Goal: Task Accomplishment & Management: Complete application form

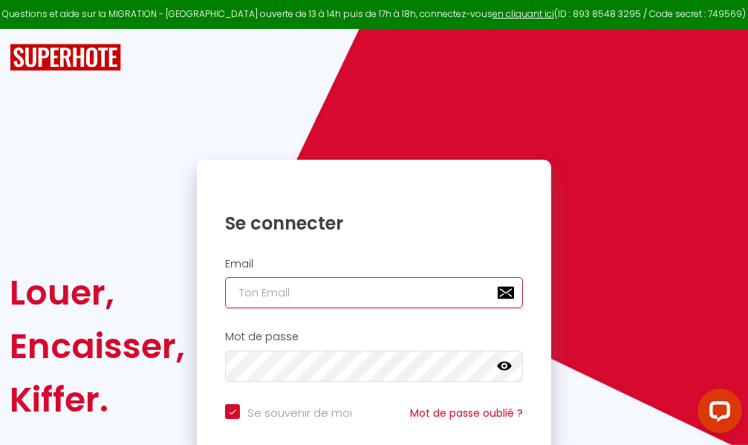
click at [362, 296] on input "email" at bounding box center [374, 292] width 298 height 31
type input "m"
checkbox input "true"
type input "ma"
checkbox input "true"
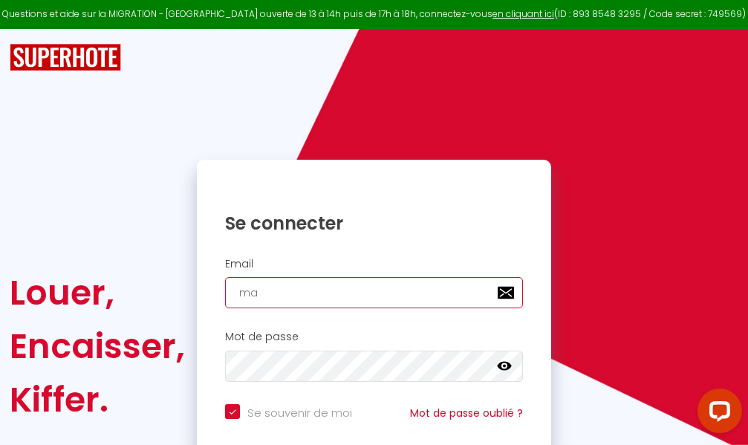
type input "mar"
checkbox input "true"
type input "marc"
checkbox input "true"
type input "marcd"
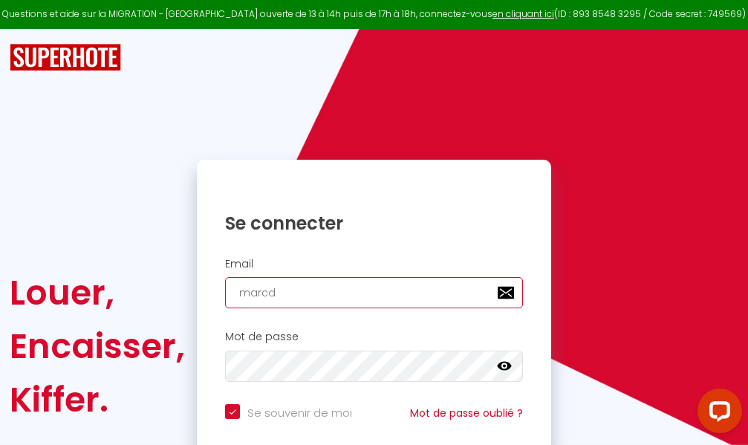
checkbox input "true"
type input "marcdp"
checkbox input "true"
type input "marcdpo"
checkbox input "true"
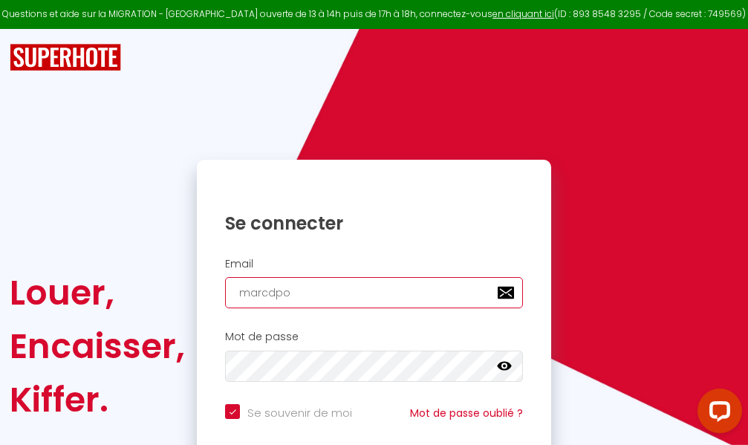
type input "marcdpoz"
checkbox input "true"
type input "marcdpoz."
checkbox input "true"
type input "marcdpoz.l"
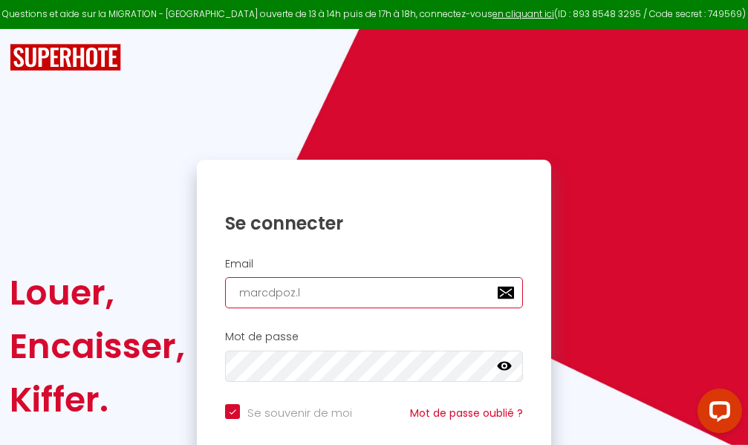
checkbox input "true"
type input "marcdpoz.lo"
checkbox input "true"
type input "marcdpoz.loc"
checkbox input "true"
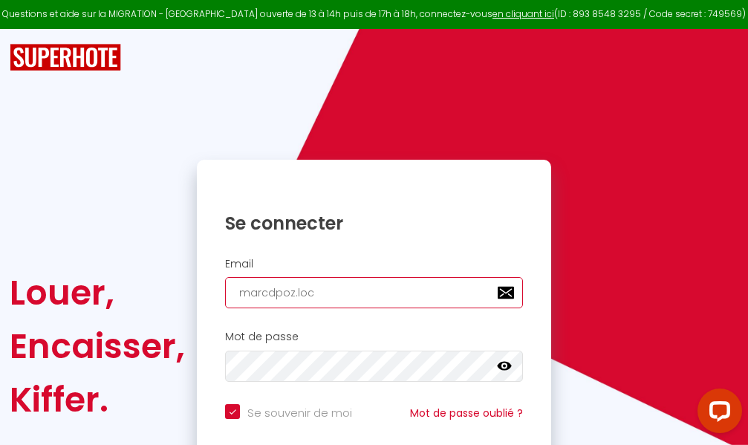
type input "marcdpoz.loca"
checkbox input "true"
type input "marcdpoz.locat"
checkbox input "true"
type input "marcdpoz.locati"
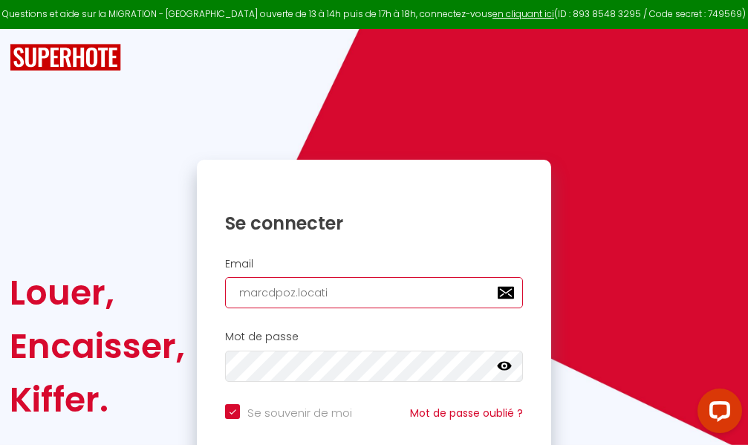
checkbox input "true"
type input "marcdpoz.locatio"
checkbox input "true"
type input "marcdpoz.location"
checkbox input "true"
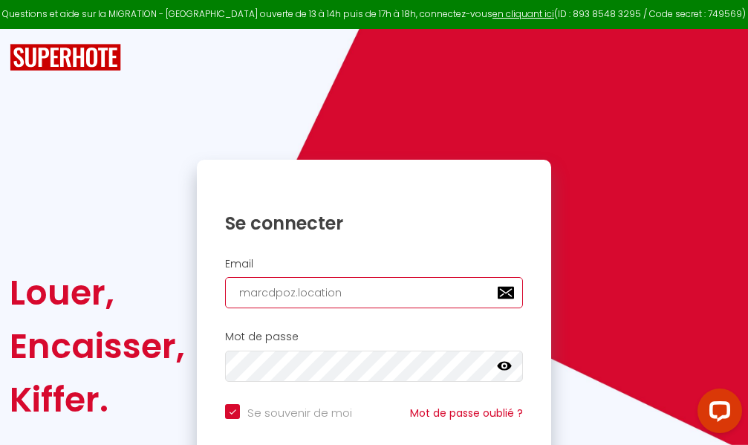
type input "marcdpoz.location@"
checkbox input "true"
type input "marcdpoz.location@g"
checkbox input "true"
type input "marcdpoz.location@gm"
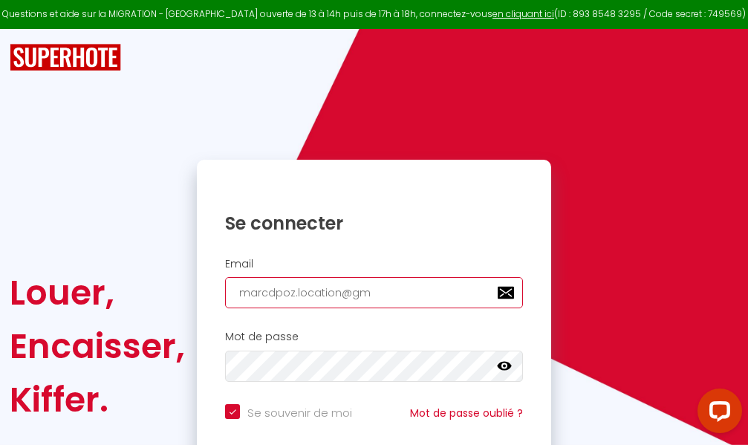
checkbox input "true"
type input "marcdpoz.location@gma"
checkbox input "true"
type input "marcdpoz.location@gmai"
checkbox input "true"
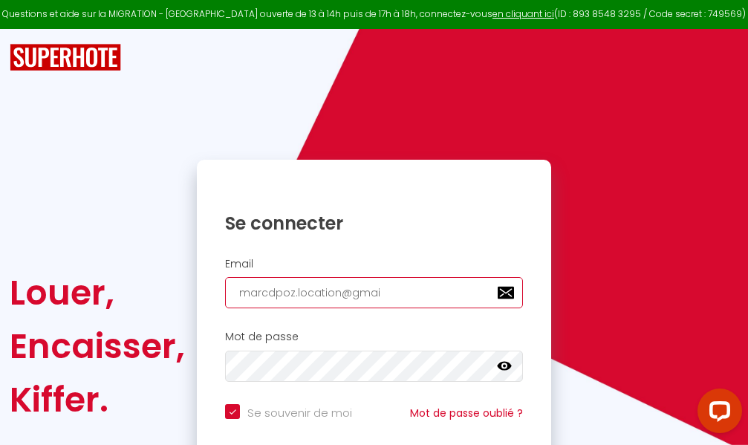
type input "[EMAIL_ADDRESS]"
checkbox input "true"
type input "[EMAIL_ADDRESS]."
checkbox input "true"
type input "marcdpoz.location@gmail.c"
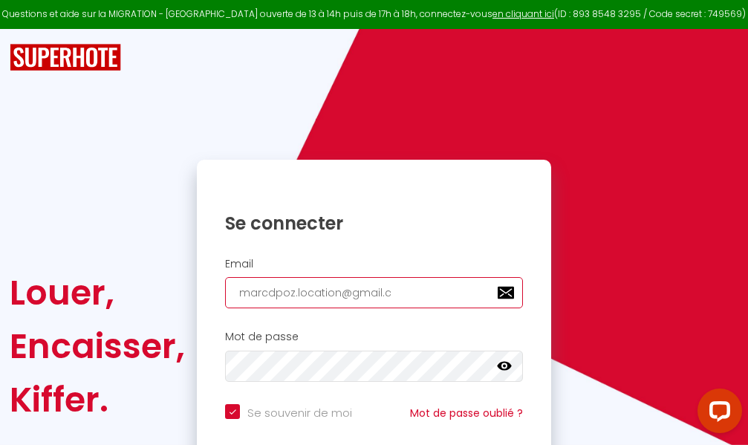
checkbox input "true"
type input "[EMAIL_ADDRESS][DOMAIN_NAME]"
checkbox input "true"
type input "[EMAIL_ADDRESS][DOMAIN_NAME]"
checkbox input "true"
